Goal: Complete application form: Complete application form

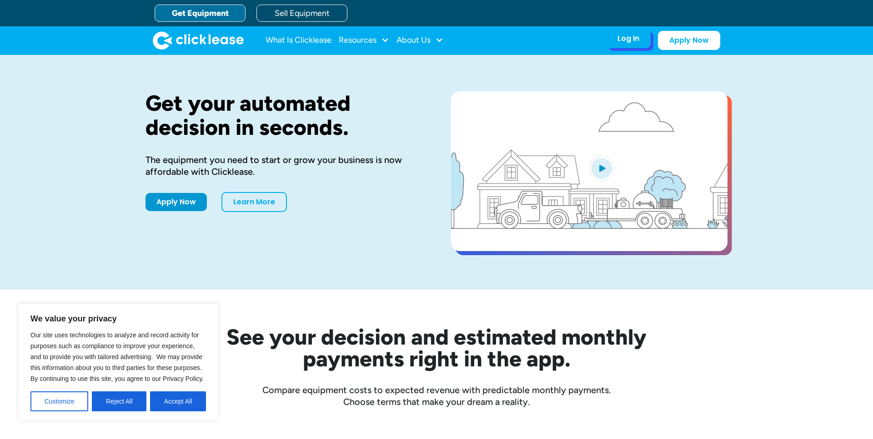
click at [618, 40] on div "Log In Account login I use Clicklease to get my equipment Partner Portal I offe…" at bounding box center [628, 38] width 45 height 19
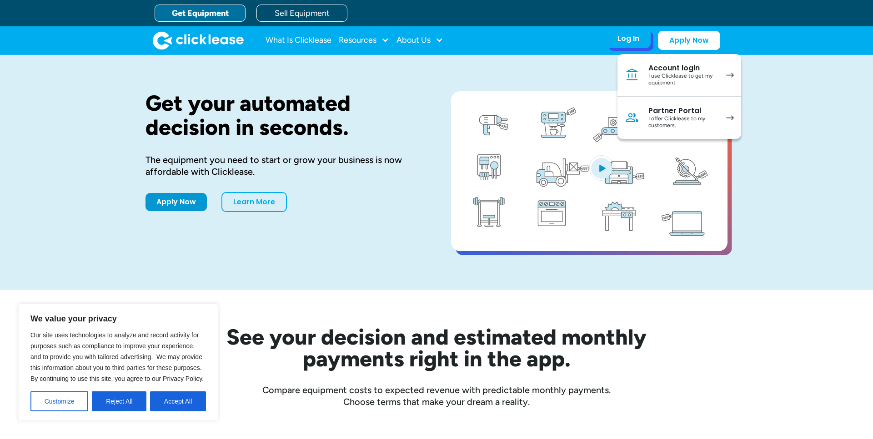
click at [673, 73] on div "I use Clicklease to get my equipment" at bounding box center [682, 80] width 69 height 14
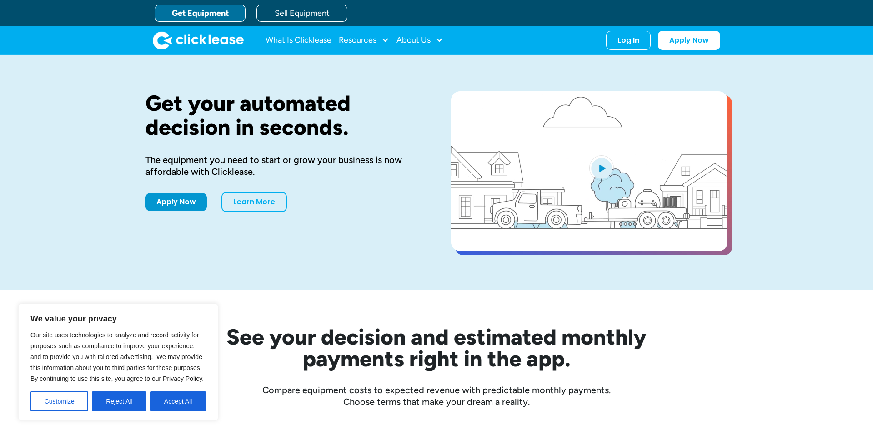
click at [218, 13] on link "Get Equipment" at bounding box center [200, 13] width 91 height 17
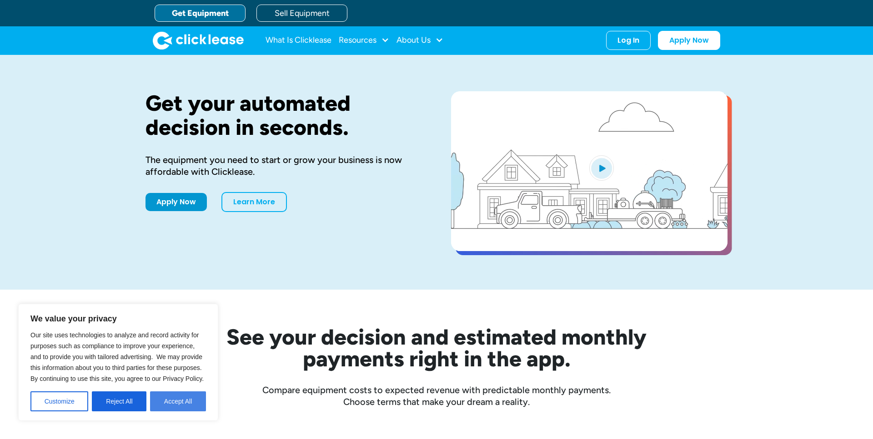
click at [169, 399] on button "Accept All" at bounding box center [178, 402] width 56 height 20
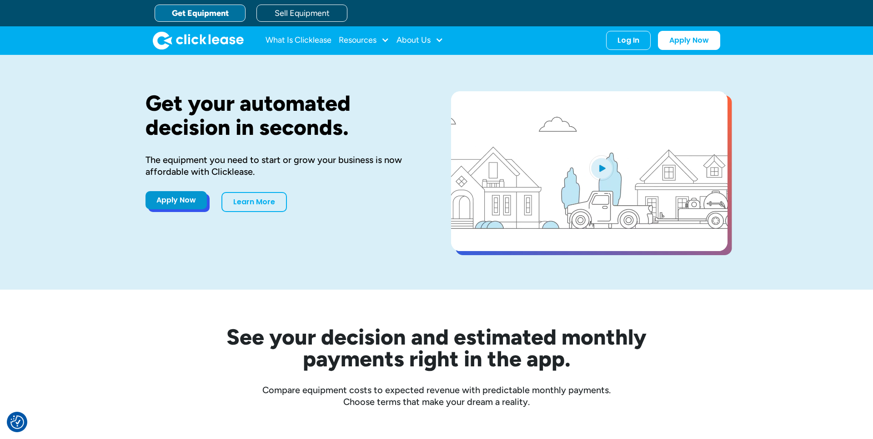
click at [192, 197] on link "Apply Now" at bounding box center [175, 200] width 61 height 18
